Goal: Information Seeking & Learning: Learn about a topic

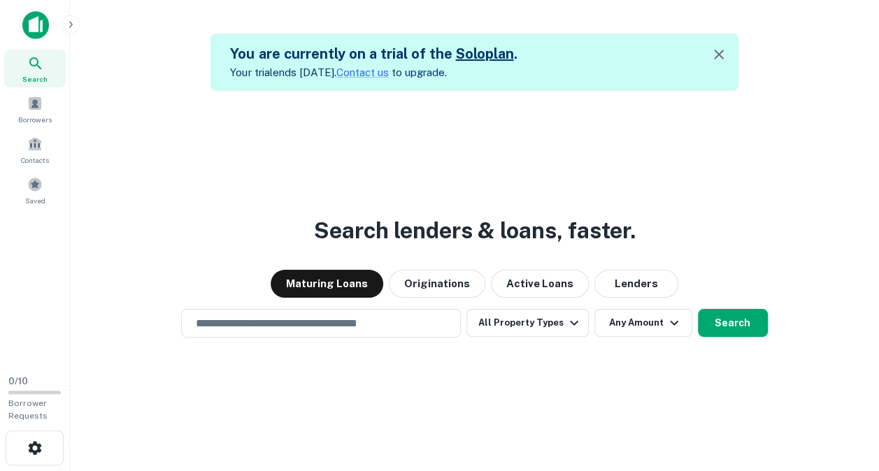
click at [470, 57] on link "Solo plan" at bounding box center [484, 53] width 58 height 17
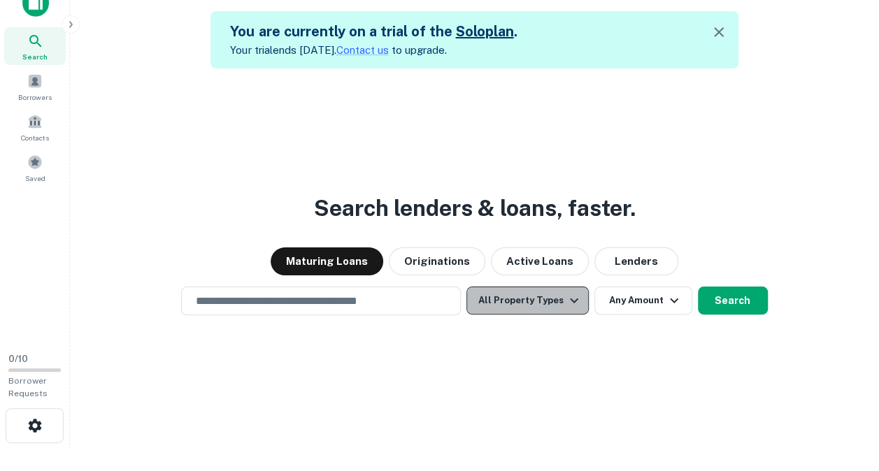
click at [533, 303] on button "All Property Types" at bounding box center [527, 301] width 122 height 28
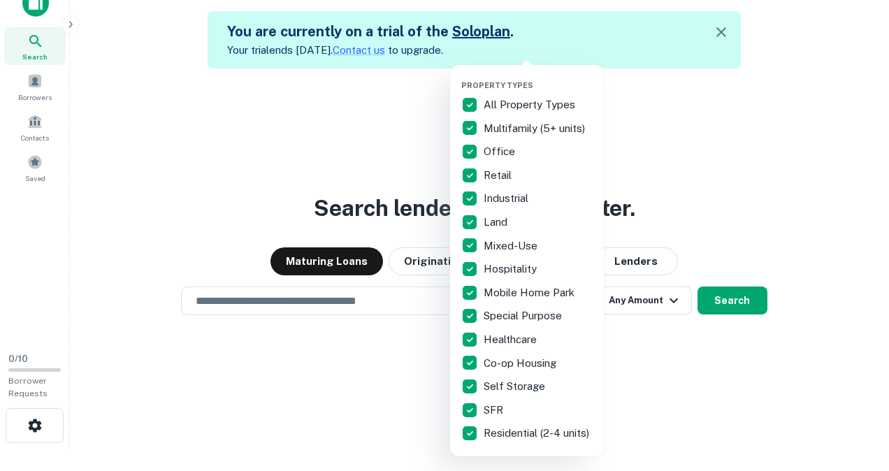
click at [709, 361] on div at bounding box center [444, 235] width 889 height 471
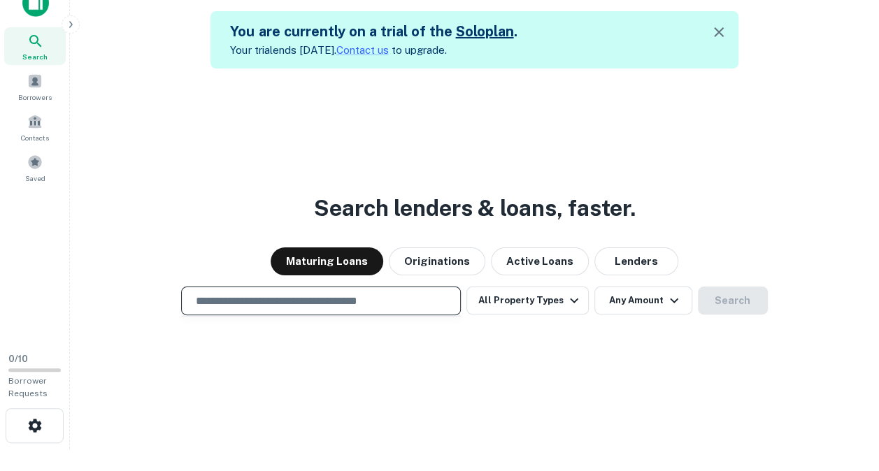
click at [344, 305] on input "text" at bounding box center [320, 301] width 267 height 16
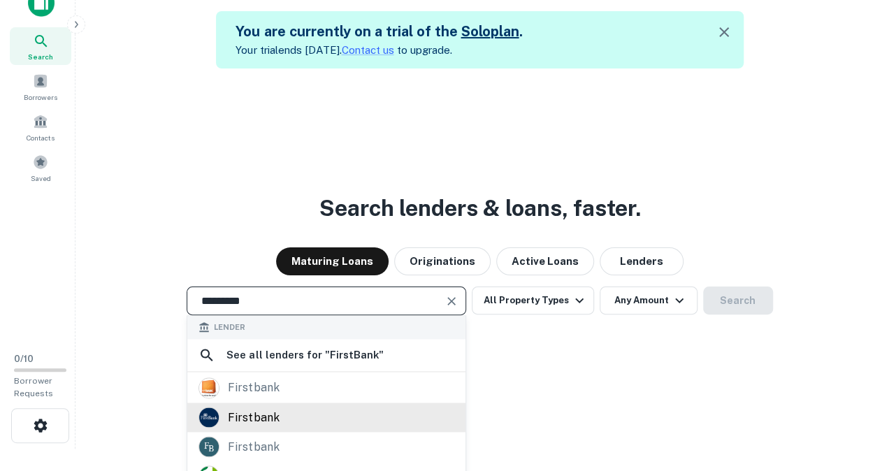
scroll to position [1, 0]
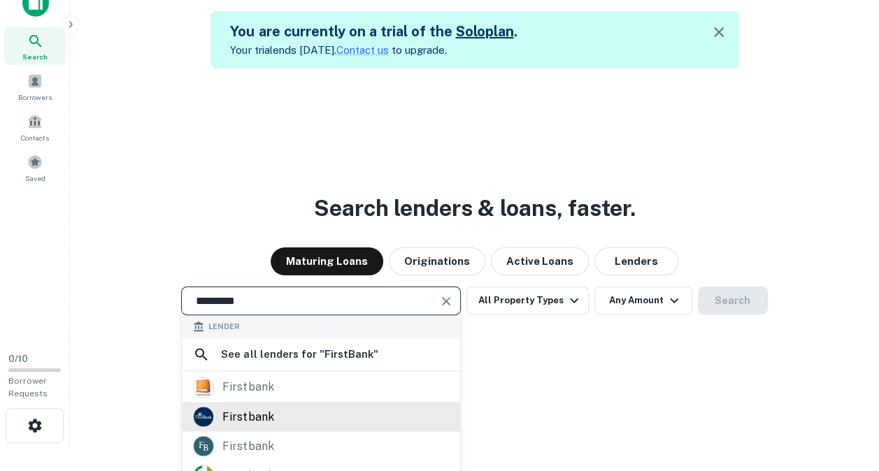
type input "*********"
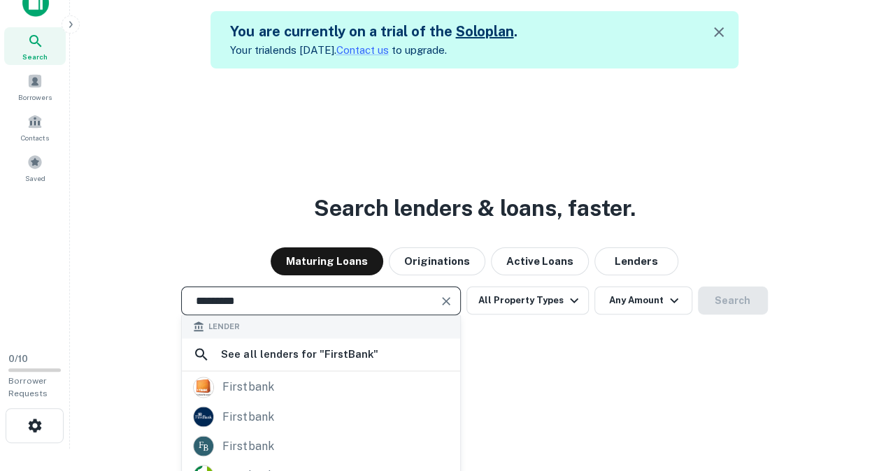
click at [220, 417] on div "Search lenders & loans, faster. Maturing Loans Originations Active Loans Lender…" at bounding box center [474, 304] width 787 height 471
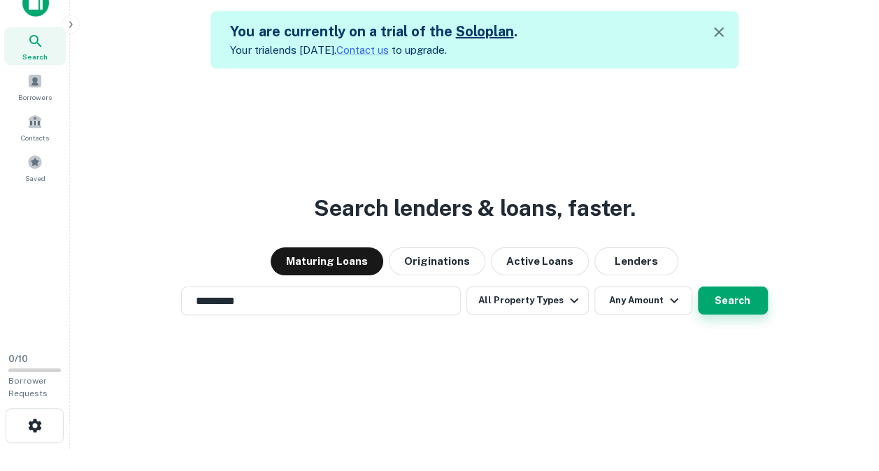
click at [730, 304] on button "Search" at bounding box center [733, 301] width 70 height 28
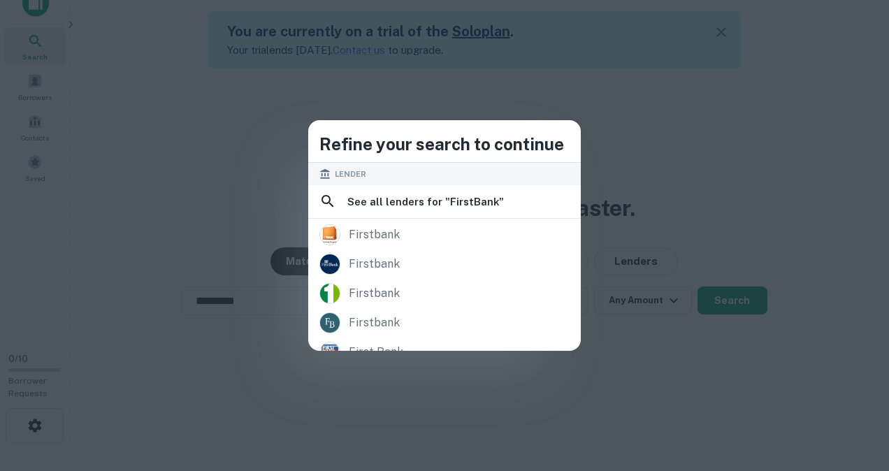
click at [619, 219] on div "Refine your search to continue Lender See all lenders for " FirstBank " firstba…" at bounding box center [444, 235] width 889 height 471
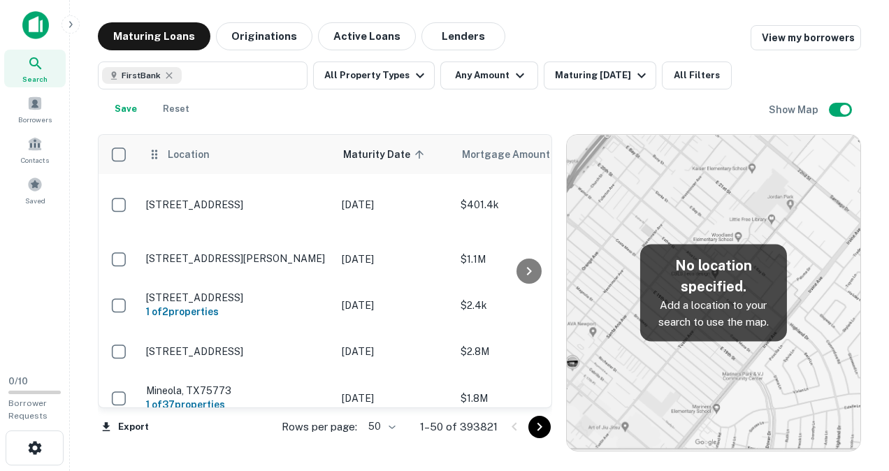
click at [155, 156] on icon at bounding box center [155, 154] width 14 height 17
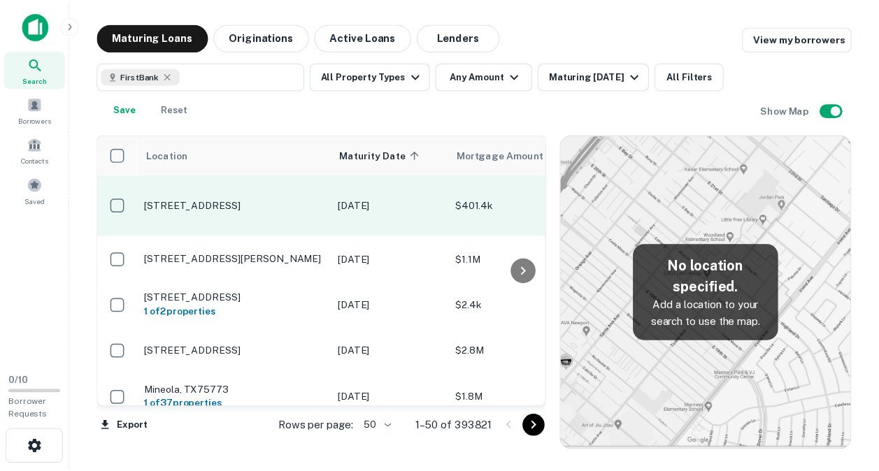
scroll to position [24, 0]
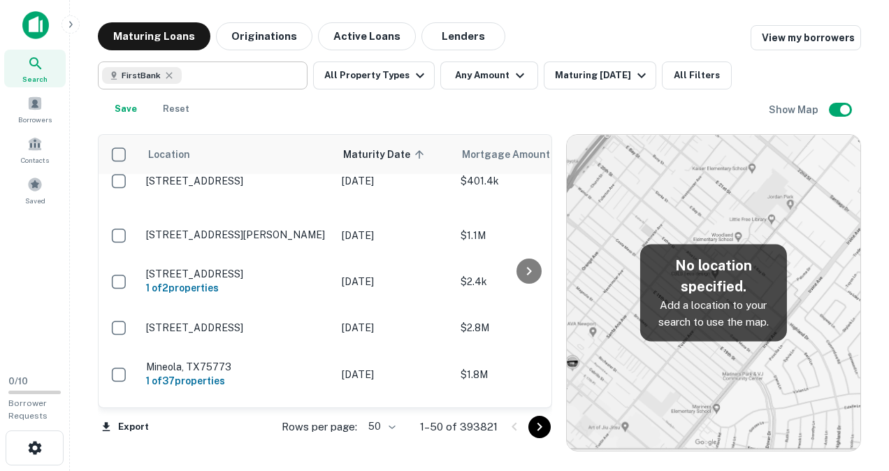
click at [231, 75] on input "text" at bounding box center [242, 76] width 120 height 20
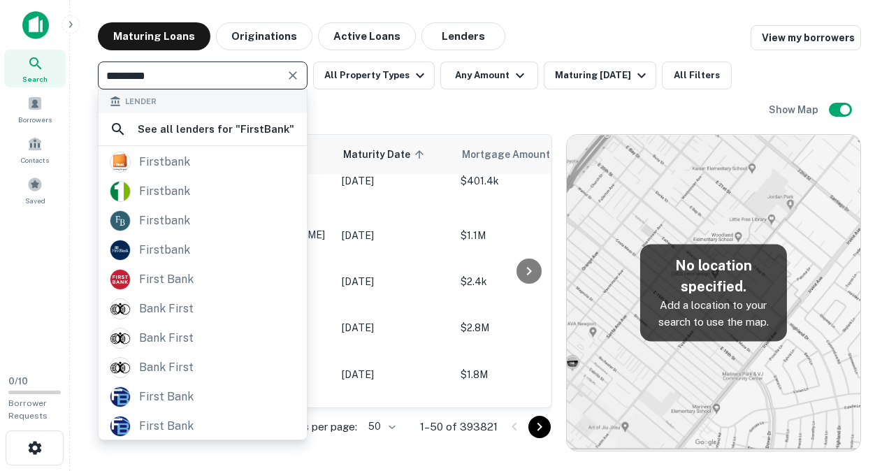
click at [244, 71] on input "*********" at bounding box center [191, 76] width 178 height 20
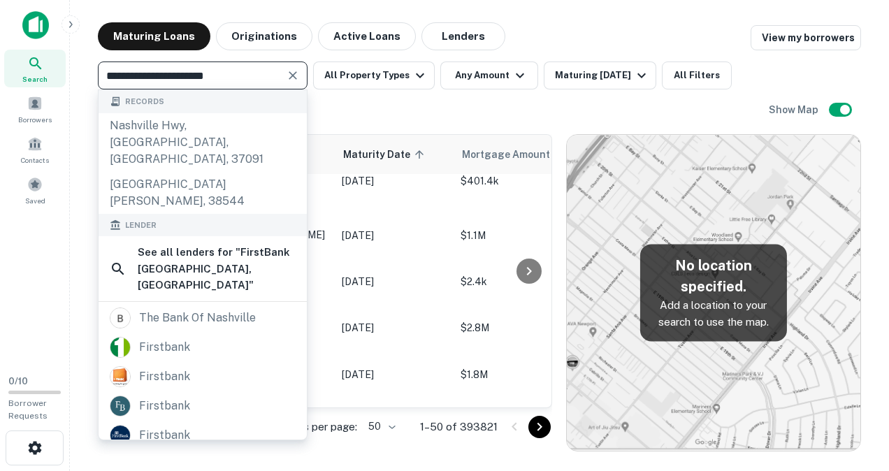
drag, startPoint x: 252, startPoint y: 73, endPoint x: 171, endPoint y: 77, distance: 80.5
click at [171, 77] on input "**********" at bounding box center [191, 76] width 178 height 20
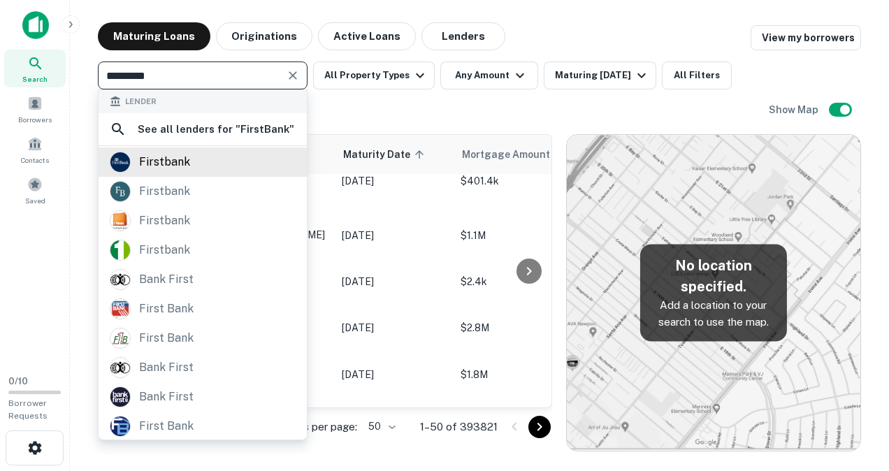
type input "*********"
click at [170, 173] on div "firstbank" at bounding box center [164, 162] width 51 height 21
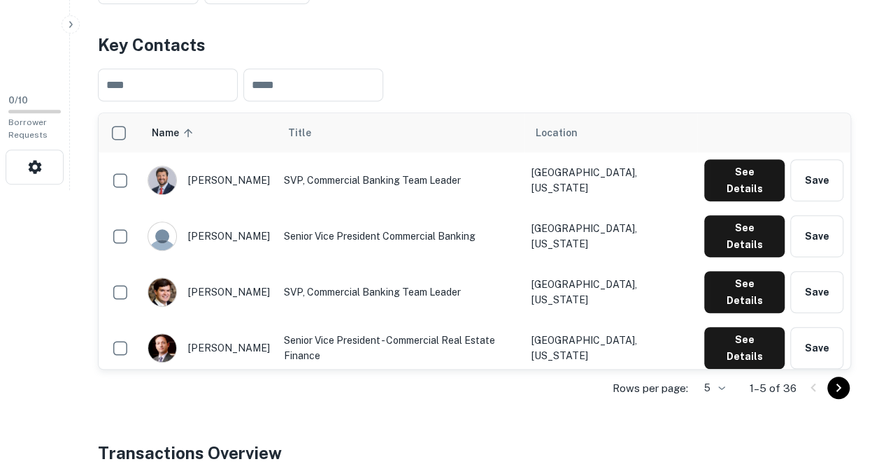
scroll to position [282, 0]
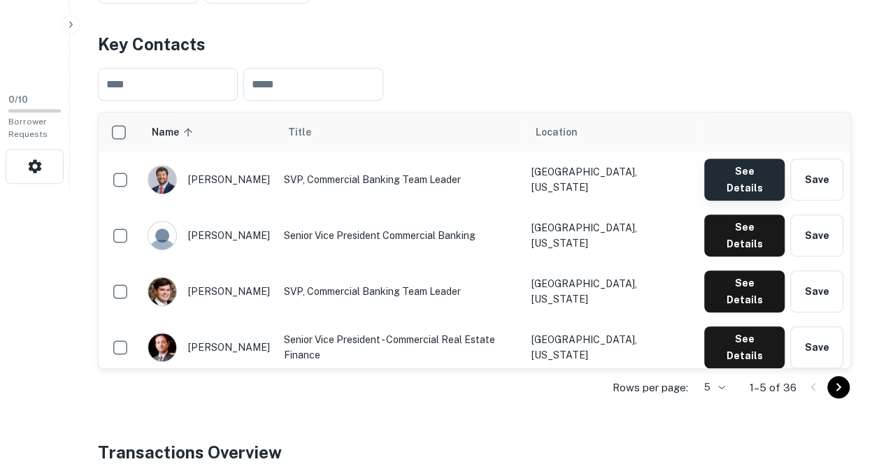
click at [734, 169] on button "See Details" at bounding box center [744, 180] width 80 height 42
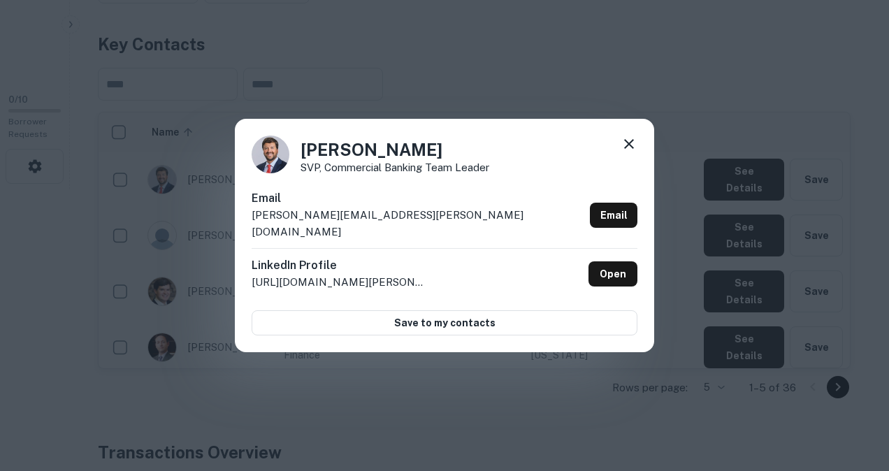
click at [631, 149] on icon at bounding box center [629, 144] width 10 height 10
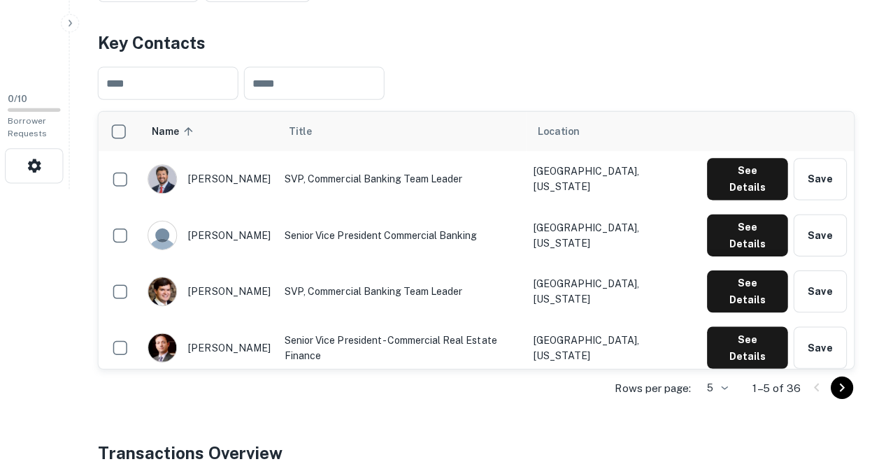
scroll to position [281, 0]
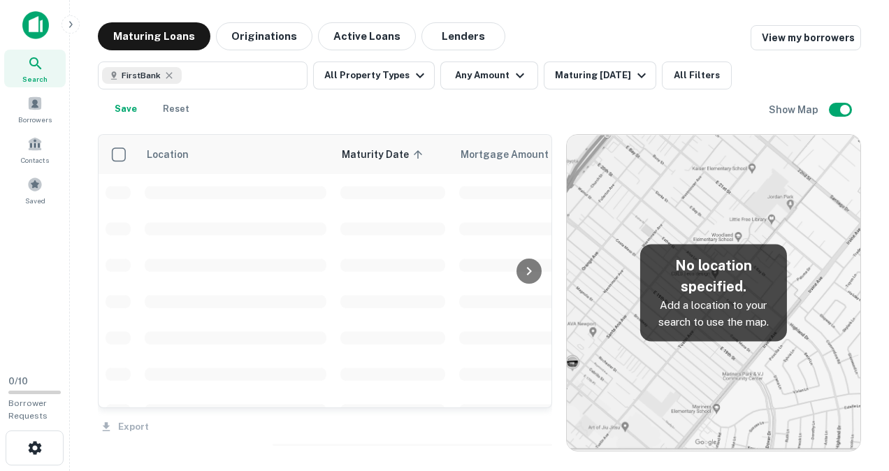
scroll to position [24, 0]
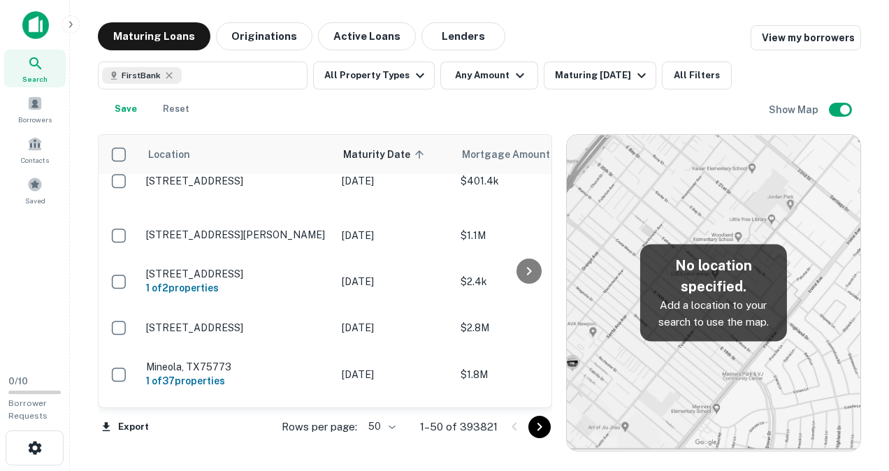
click at [714, 299] on p "Add a location to your search to use the map." at bounding box center [714, 313] width 124 height 33
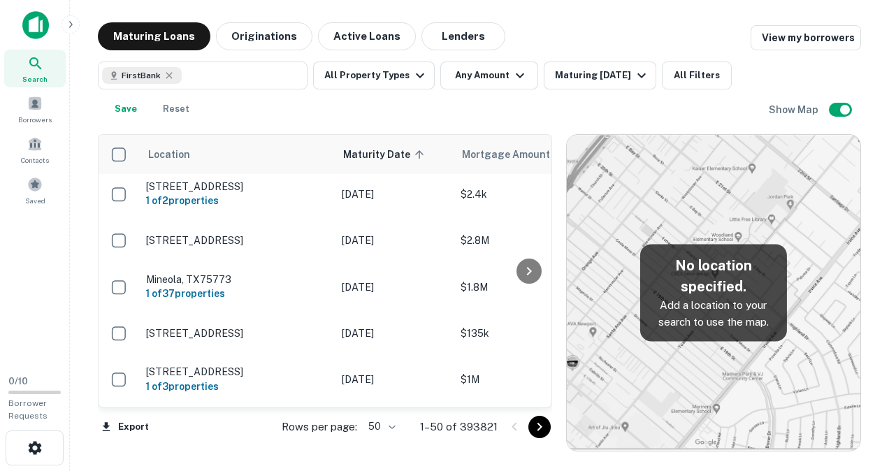
scroll to position [0, 0]
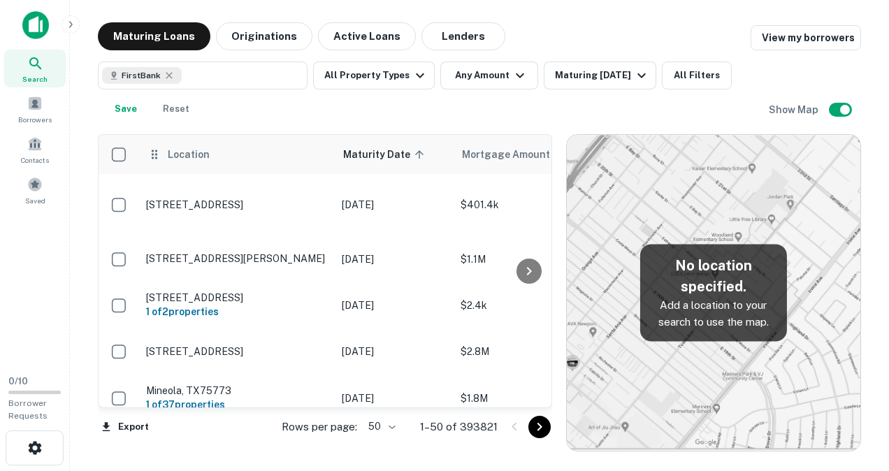
click at [155, 158] on icon at bounding box center [155, 154] width 6 height 9
click at [186, 159] on span "Location" at bounding box center [188, 154] width 43 height 17
click at [195, 157] on span "Location" at bounding box center [188, 154] width 43 height 17
click at [168, 74] on icon at bounding box center [169, 75] width 11 height 11
type input "*********"
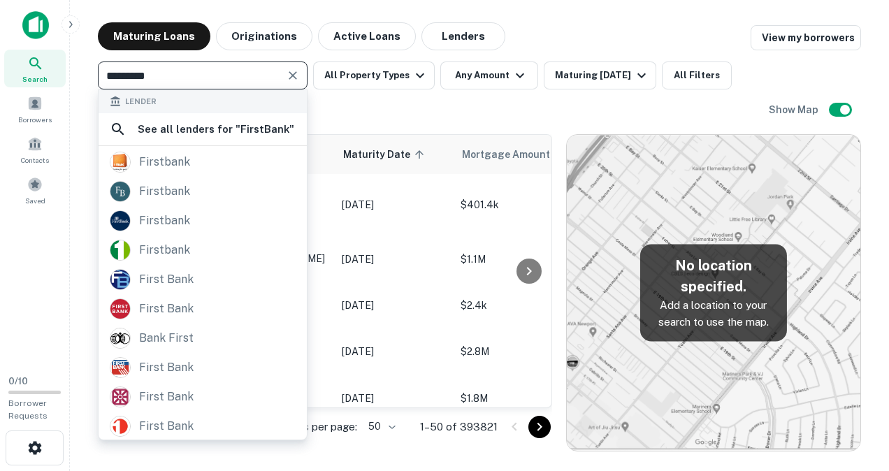
drag, startPoint x: 172, startPoint y: 73, endPoint x: 80, endPoint y: 48, distance: 95.7
click at [80, 48] on main "Maturing Loans Originations Active Loans Lenders View my borrowers ********* ​ …" at bounding box center [479, 235] width 819 height 471
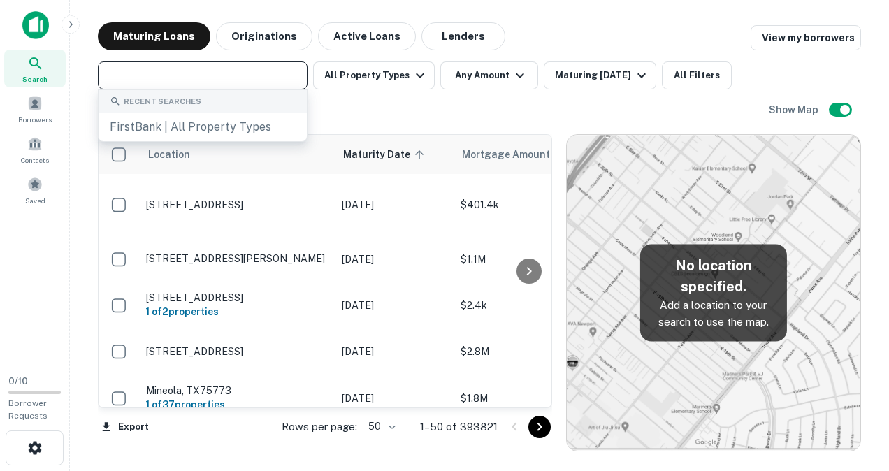
click at [119, 71] on input "text" at bounding box center [201, 76] width 199 height 20
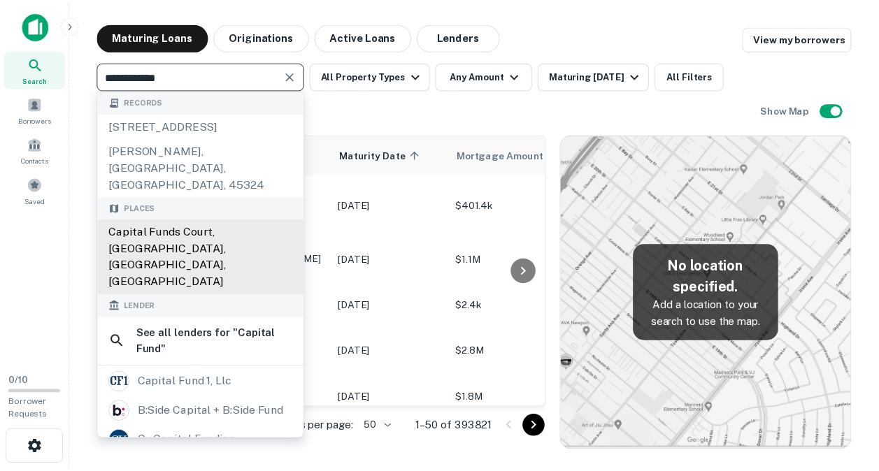
scroll to position [28, 0]
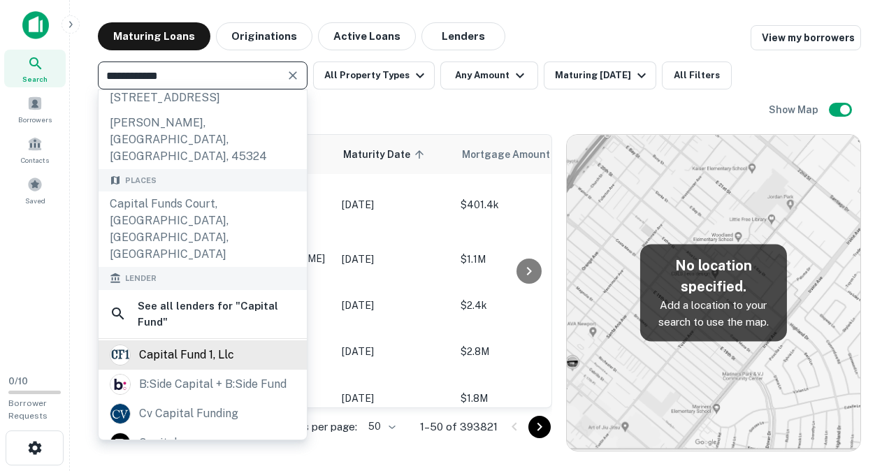
type input "**********"
click at [224, 345] on div "capital fund 1, llc" at bounding box center [186, 355] width 95 height 21
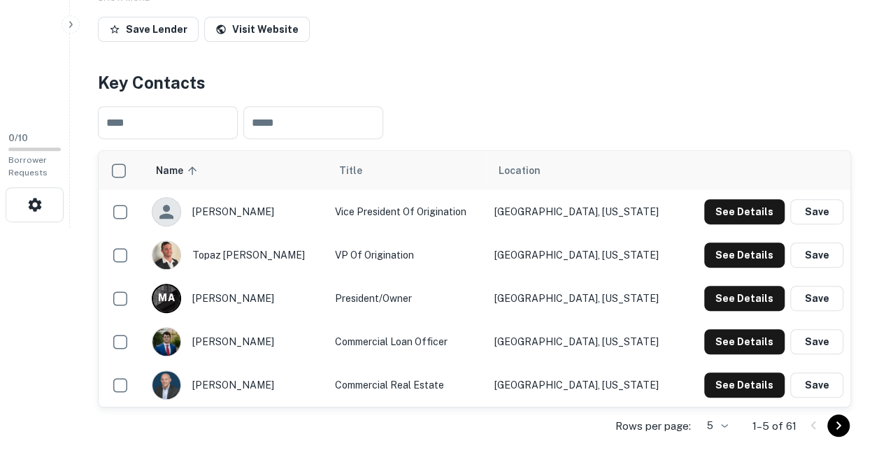
scroll to position [245, 0]
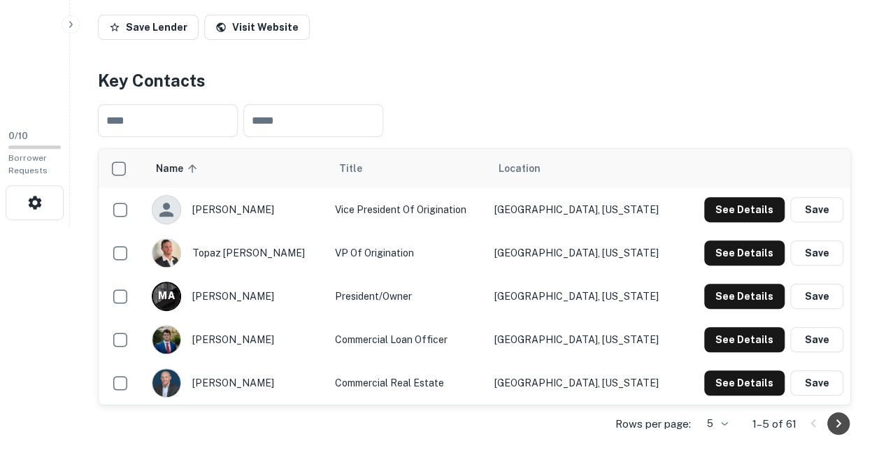
click at [838, 426] on icon "Go to next page" at bounding box center [838, 423] width 17 height 17
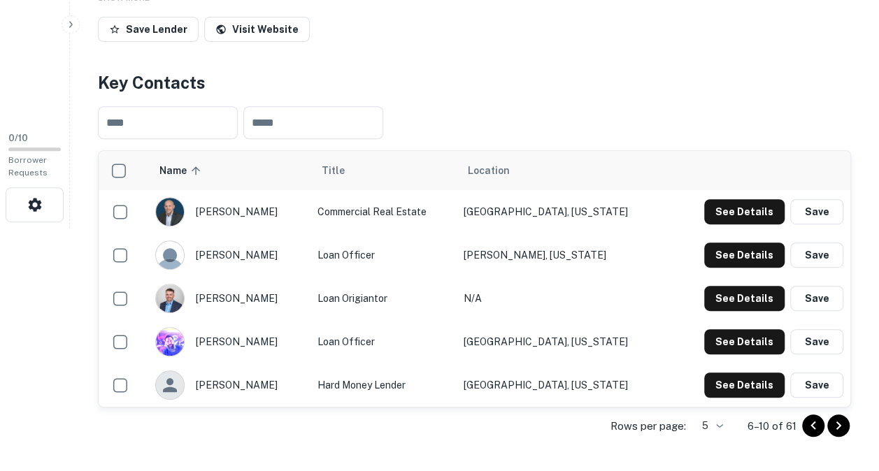
scroll to position [243, 0]
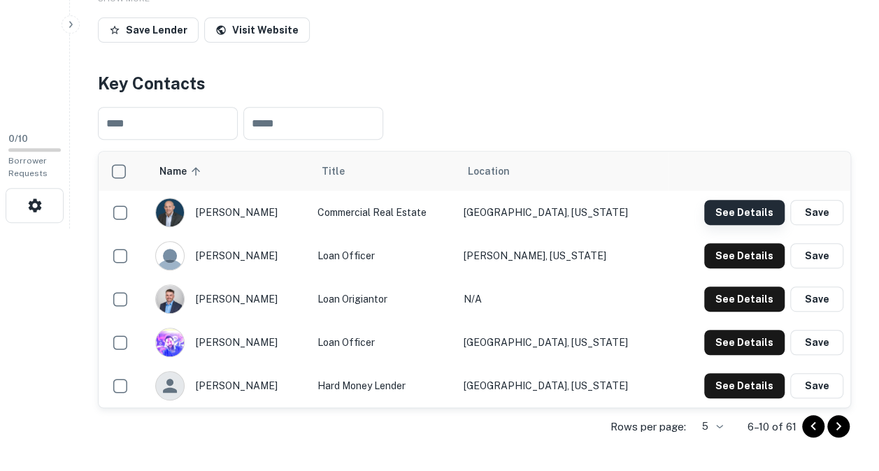
click at [747, 212] on button "See Details" at bounding box center [744, 212] width 80 height 25
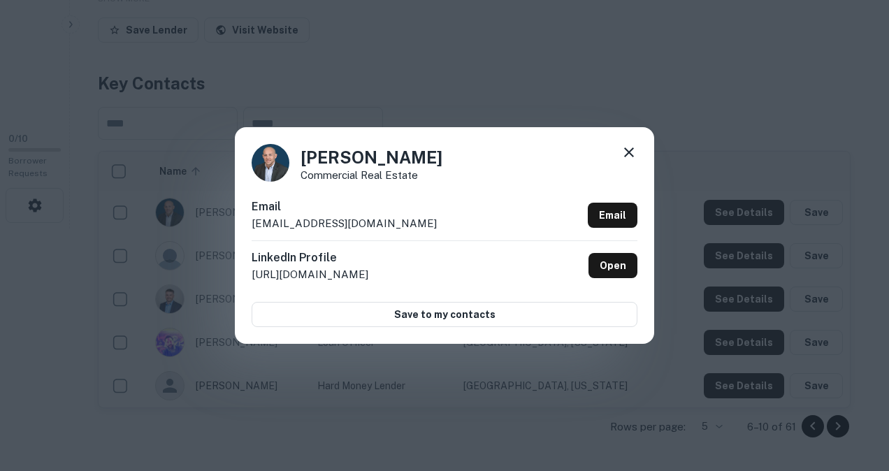
click at [634, 152] on icon at bounding box center [629, 152] width 17 height 17
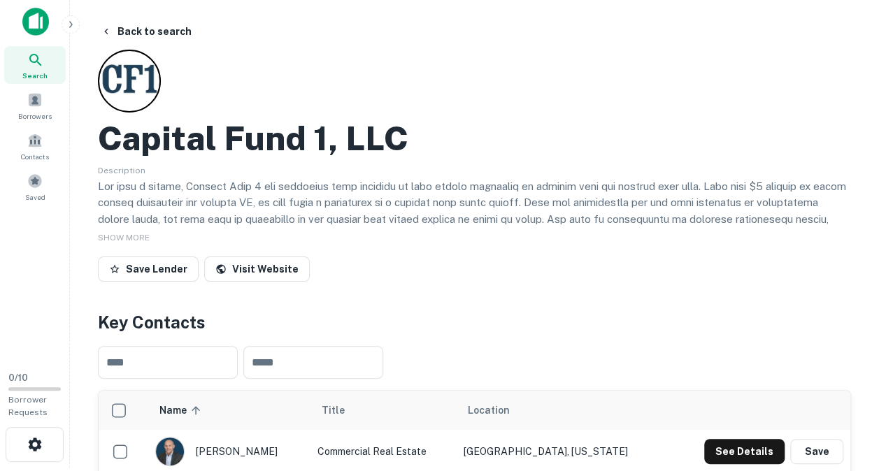
scroll to position [0, 0]
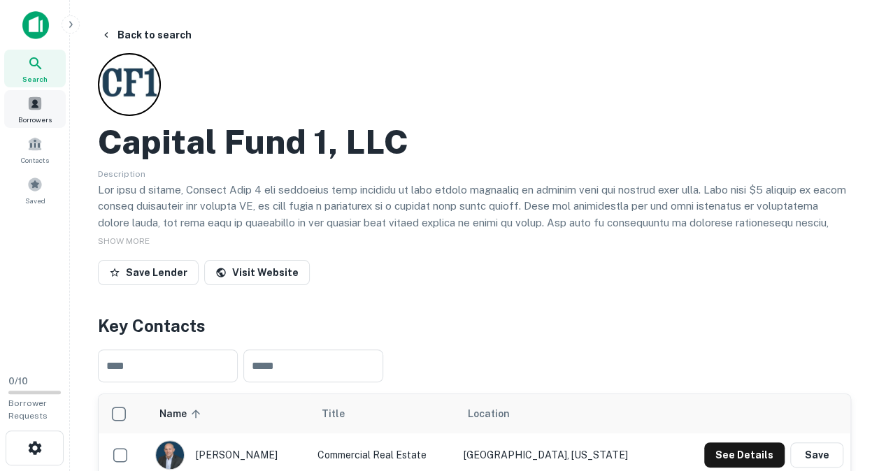
click at [34, 120] on span "Borrowers" at bounding box center [35, 119] width 34 height 11
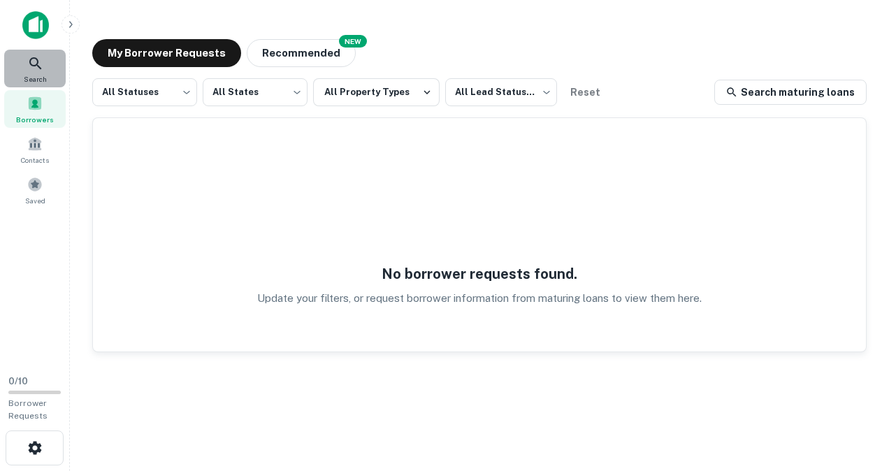
click at [40, 57] on icon at bounding box center [35, 63] width 17 height 17
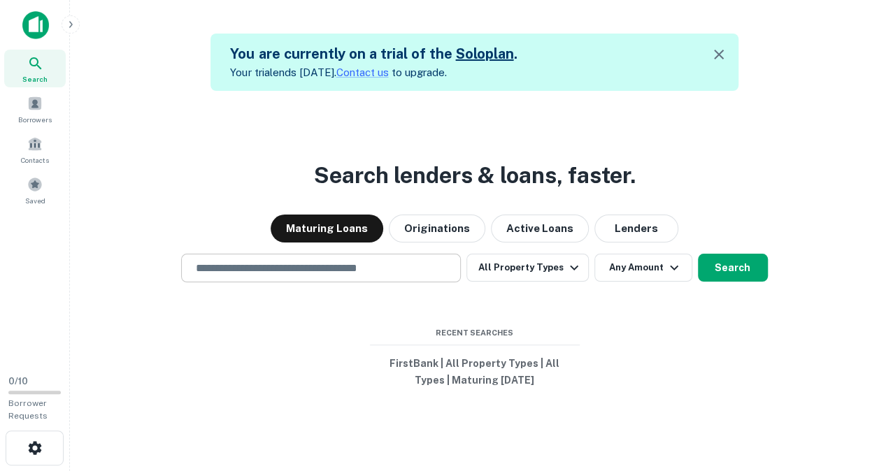
click at [358, 266] on input "text" at bounding box center [320, 268] width 267 height 16
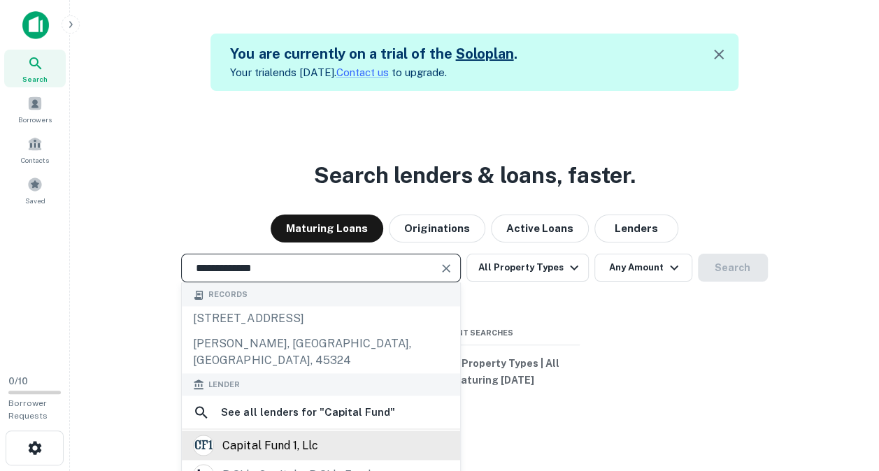
type input "**********"
click at [317, 435] on div "capital fund 1, llc" at bounding box center [269, 445] width 95 height 21
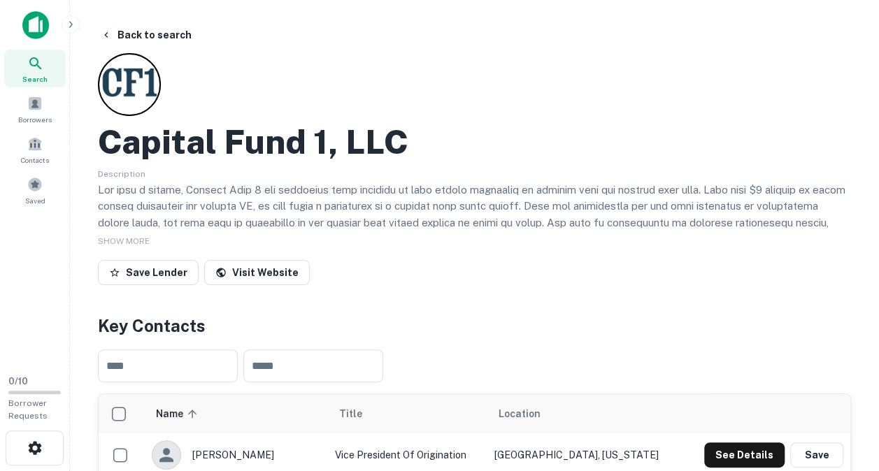
click at [35, 19] on img at bounding box center [35, 25] width 27 height 28
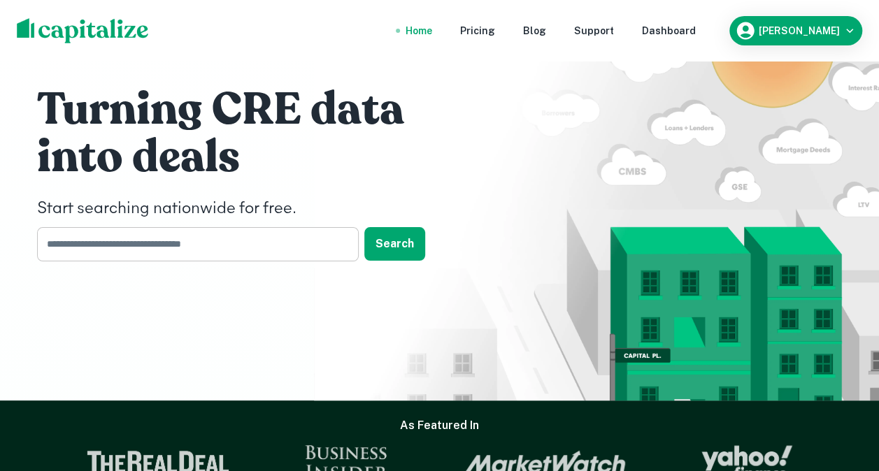
click at [81, 252] on input "text" at bounding box center [193, 244] width 312 height 34
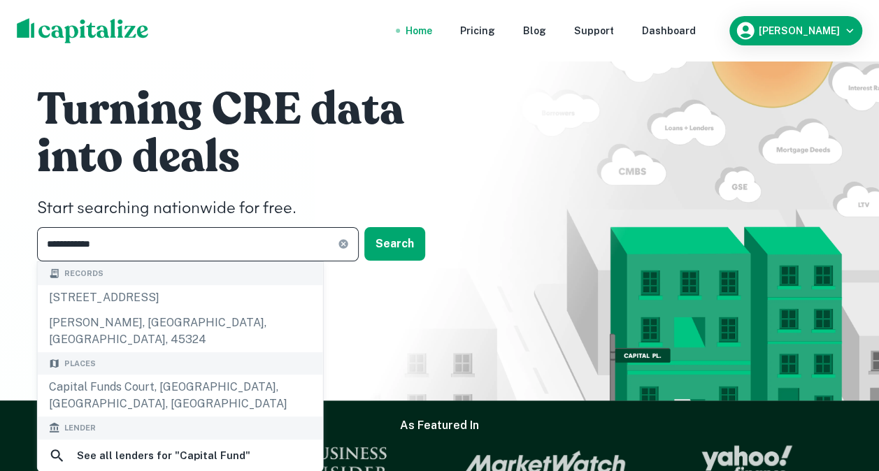
type input "**********"
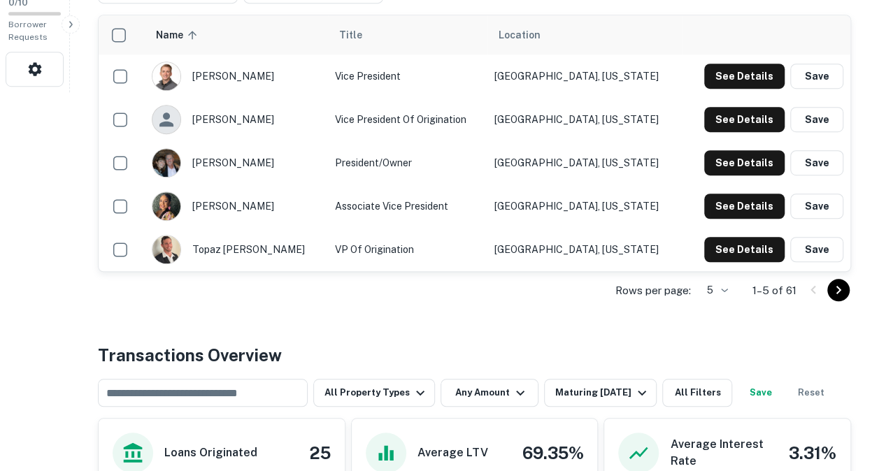
scroll to position [373, 0]
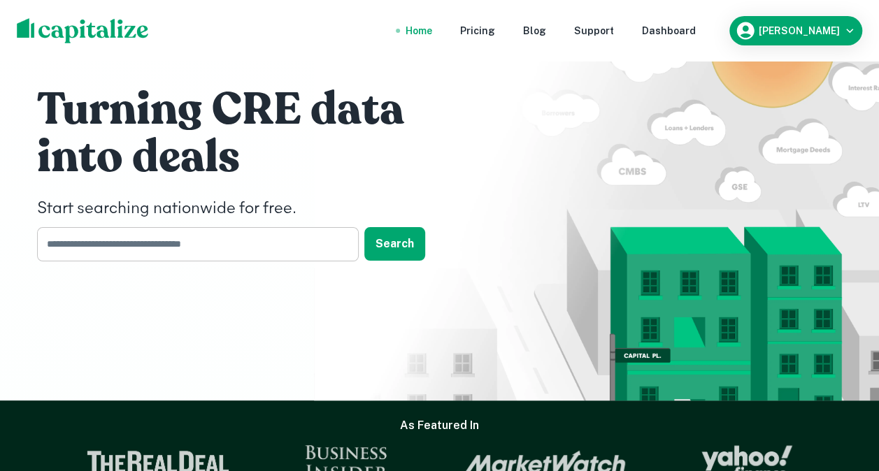
click at [176, 229] on input "text" at bounding box center [193, 244] width 312 height 34
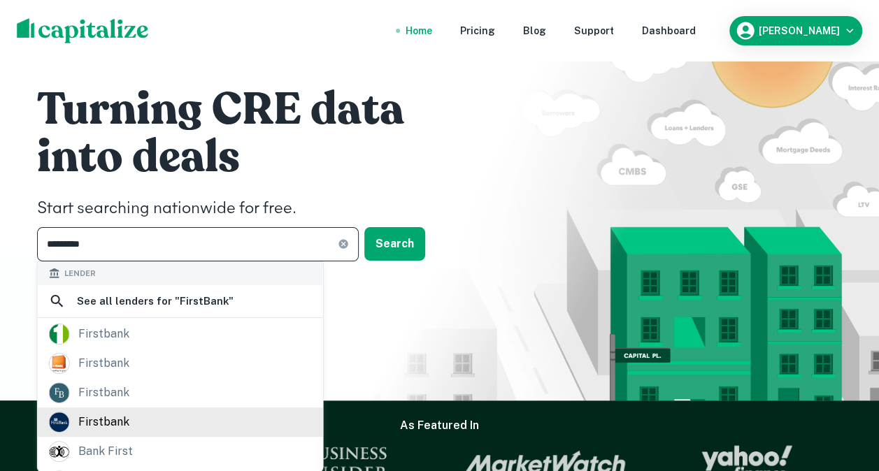
type input "*********"
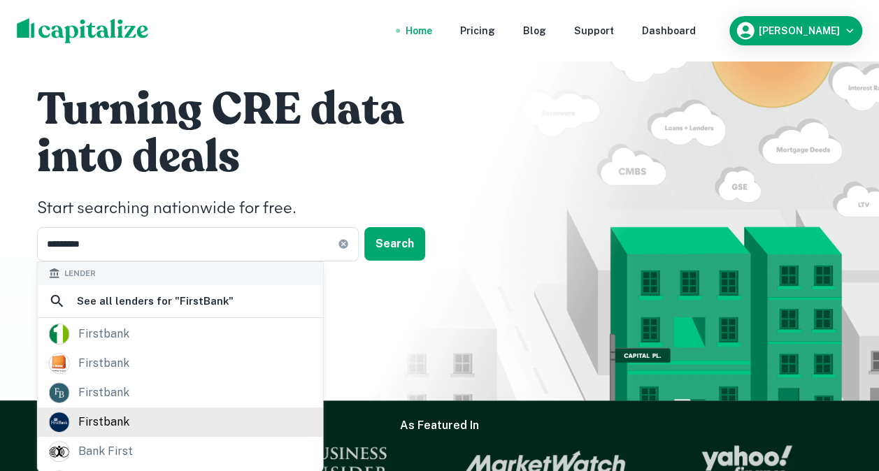
click at [166, 417] on div "firstbank" at bounding box center [180, 422] width 263 height 21
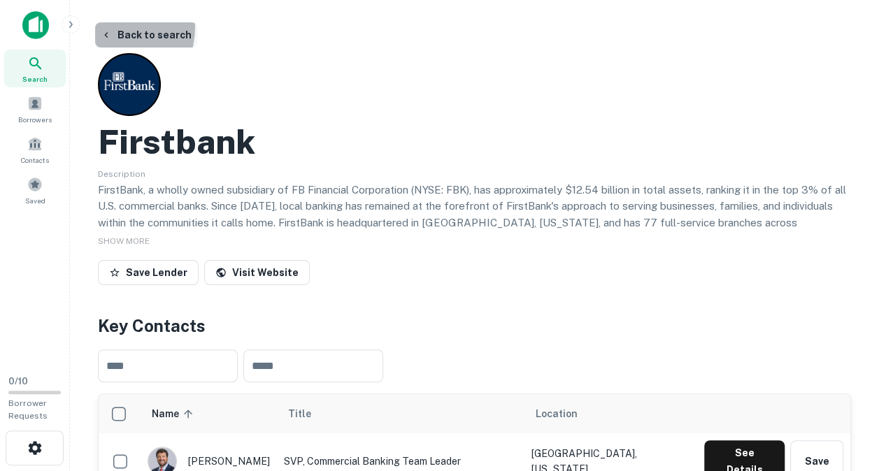
click at [103, 27] on button "Back to search" at bounding box center [146, 34] width 102 height 25
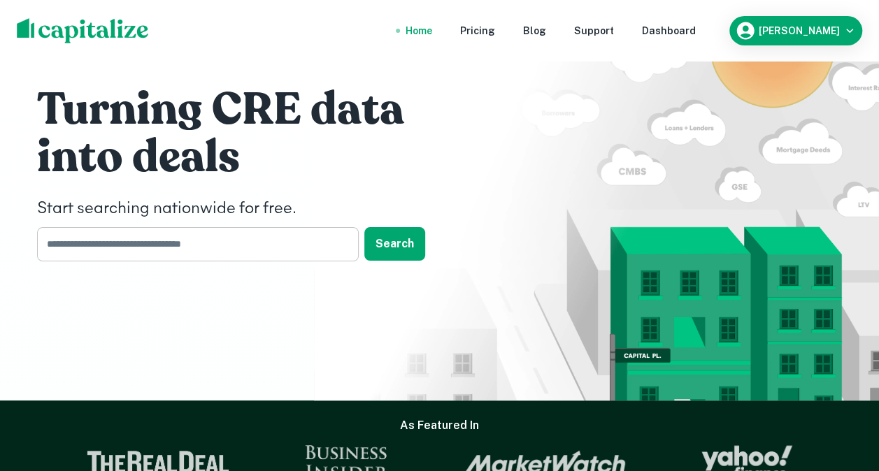
click at [156, 249] on input "text" at bounding box center [193, 244] width 312 height 34
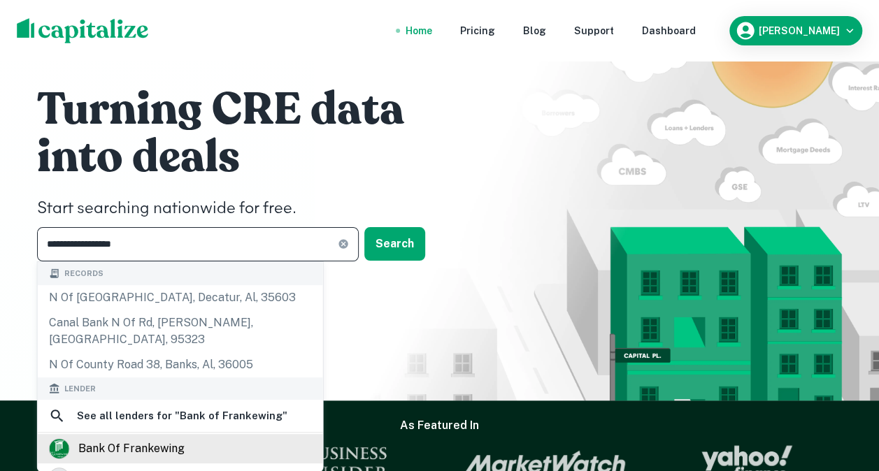
type input "**********"
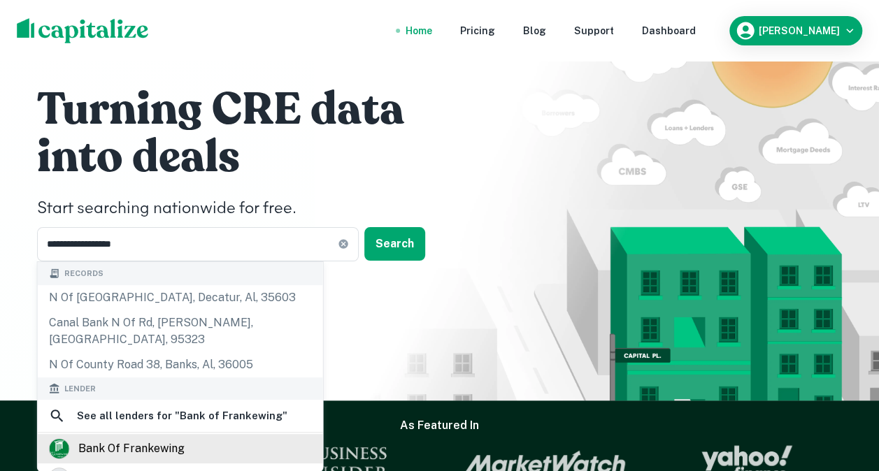
click at [172, 438] on div "bank of frankewing" at bounding box center [131, 448] width 106 height 21
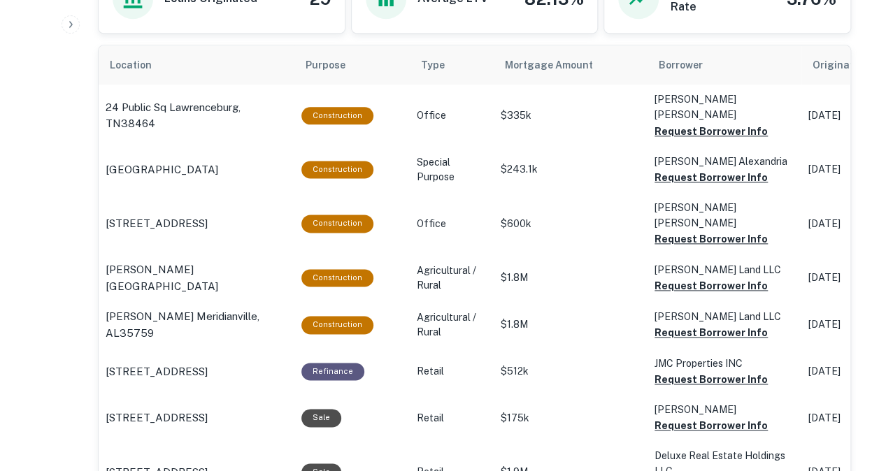
scroll to position [835, 0]
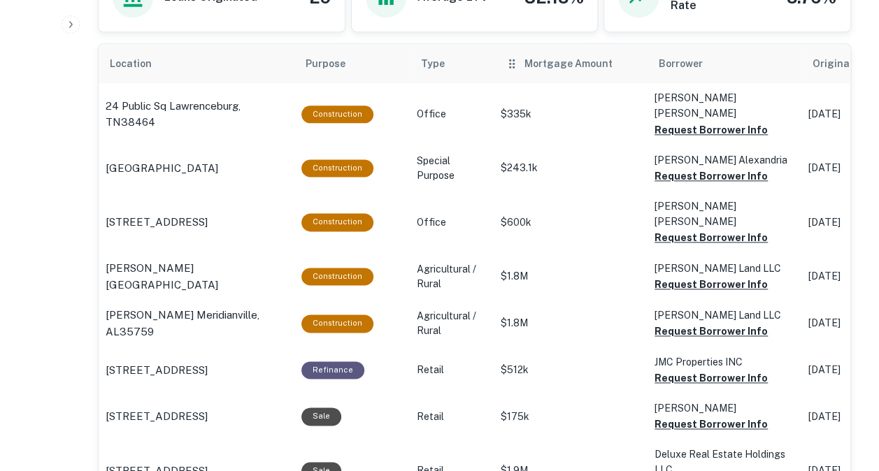
click at [523, 49] on th "Mortgage Amount" at bounding box center [571, 63] width 154 height 39
click at [529, 67] on span "Mortgage Amount" at bounding box center [577, 63] width 106 height 17
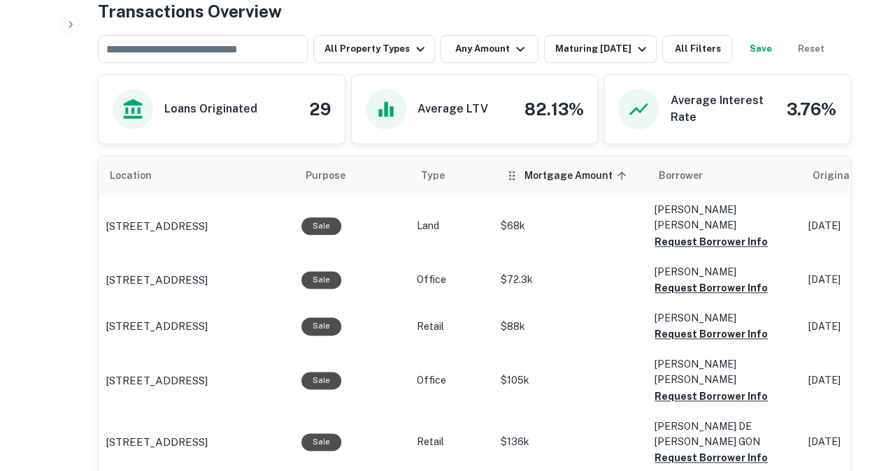
scroll to position [835, 0]
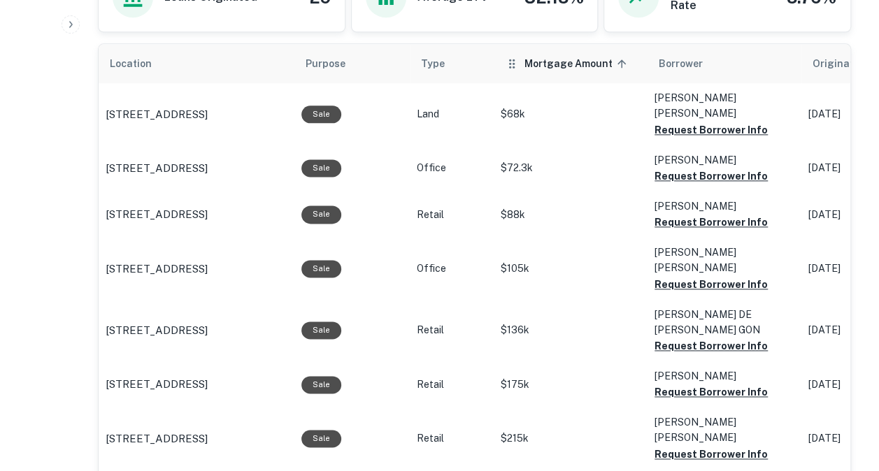
click at [532, 66] on span "Mortgage Amount sorted ascending" at bounding box center [577, 63] width 106 height 17
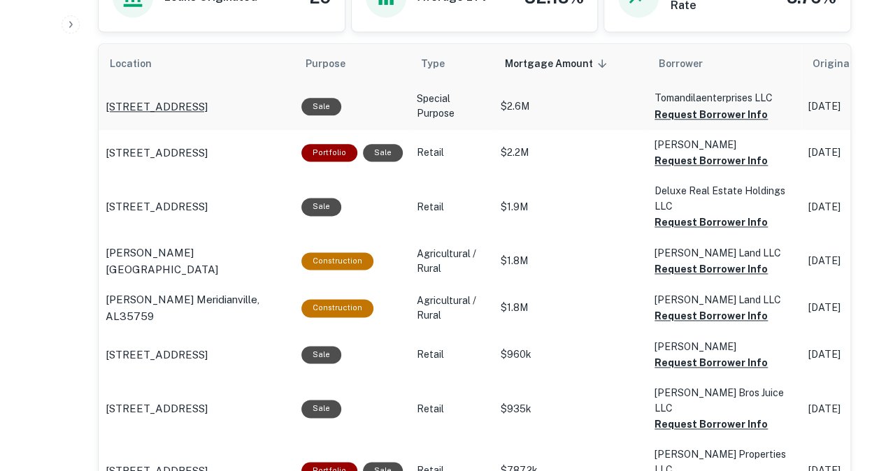
click at [208, 99] on p "[STREET_ADDRESS]" at bounding box center [157, 107] width 102 height 17
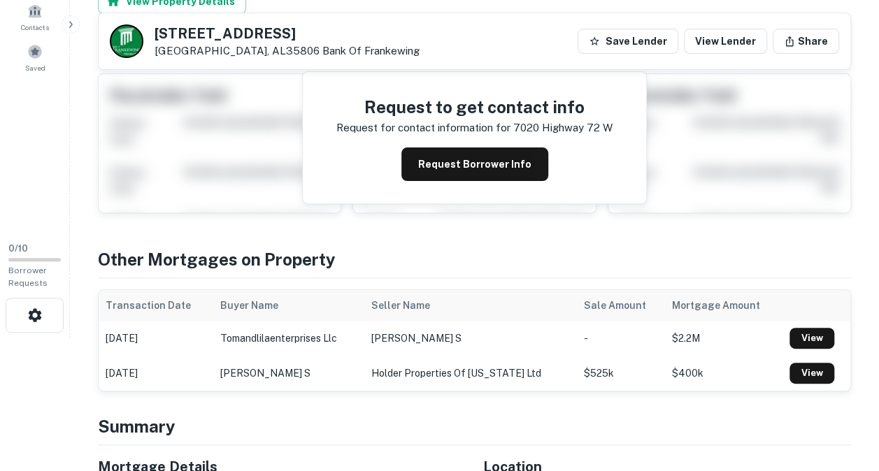
scroll to position [129, 0]
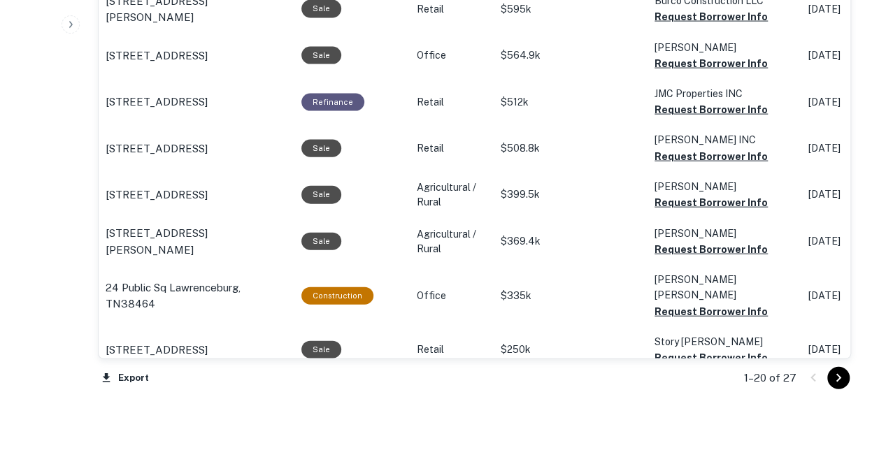
scroll to position [1507, 0]
